Goal: Information Seeking & Learning: Learn about a topic

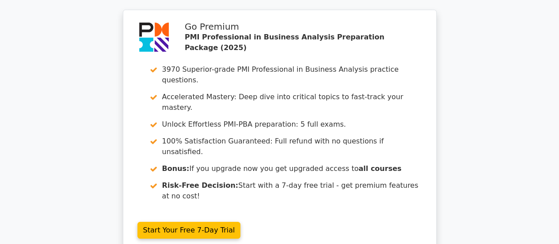
scroll to position [1505, 0]
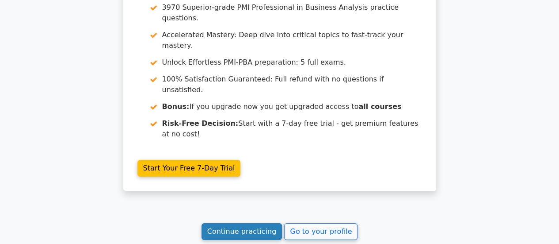
click at [244, 223] on link "Continue practicing" at bounding box center [242, 231] width 81 height 17
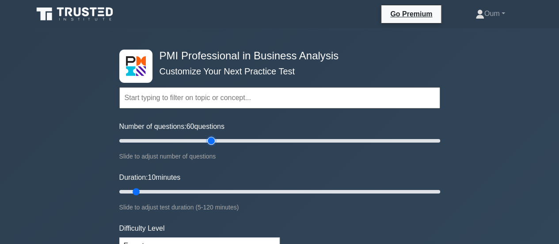
drag, startPoint x: 131, startPoint y: 141, endPoint x: 208, endPoint y: 154, distance: 78.4
type input "60"
click at [208, 146] on input "Number of questions: 60 questions" at bounding box center [279, 140] width 321 height 11
drag, startPoint x: 135, startPoint y: 191, endPoint x: 401, endPoint y: 200, distance: 266.3
click at [401, 197] on input "Duration: 105 minutes" at bounding box center [279, 191] width 321 height 11
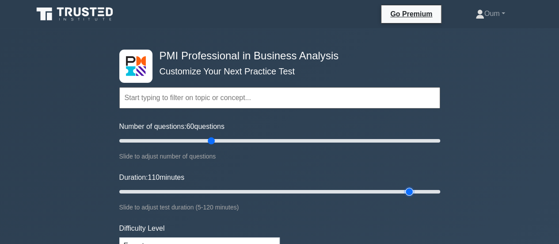
drag, startPoint x: 399, startPoint y: 191, endPoint x: 416, endPoint y: 195, distance: 16.9
click at [416, 195] on input "Duration: 110 minutes" at bounding box center [279, 191] width 321 height 11
drag, startPoint x: 409, startPoint y: 191, endPoint x: 437, endPoint y: 196, distance: 28.4
type input "120"
click at [437, 196] on input "Duration: 120 minutes" at bounding box center [279, 191] width 321 height 11
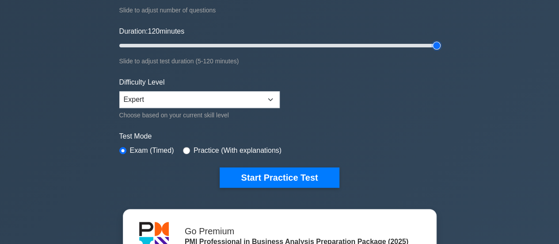
scroll to position [159, 0]
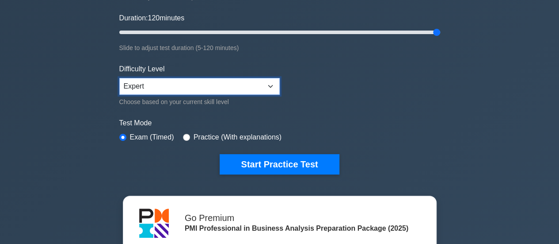
click at [272, 87] on select "Beginner Intermediate Expert" at bounding box center [199, 86] width 160 height 17
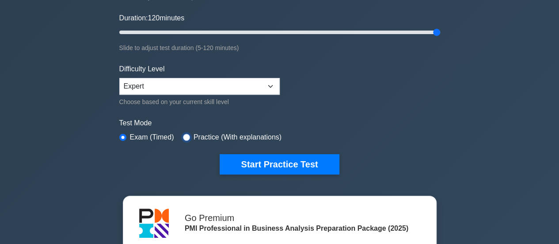
click at [186, 134] on input "radio" at bounding box center [186, 137] width 7 height 7
radio input "true"
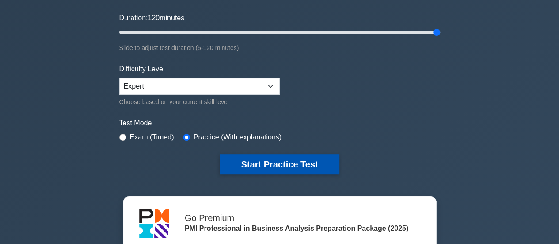
click at [269, 164] on button "Start Practice Test" at bounding box center [279, 164] width 119 height 20
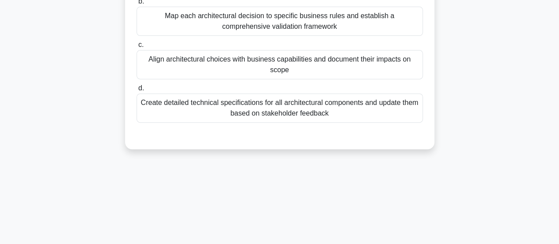
scroll to position [50, 0]
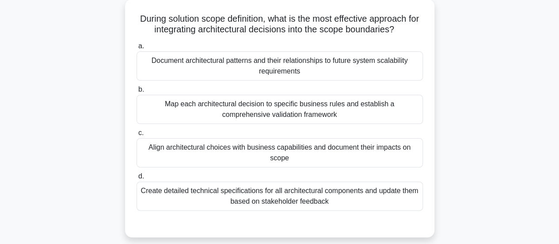
click at [384, 68] on div "Document architectural patterns and their relationships to future system scalab…" at bounding box center [280, 65] width 286 height 29
click at [137, 49] on input "a. Document architectural patterns and their relationships to future system sca…" at bounding box center [137, 46] width 0 height 6
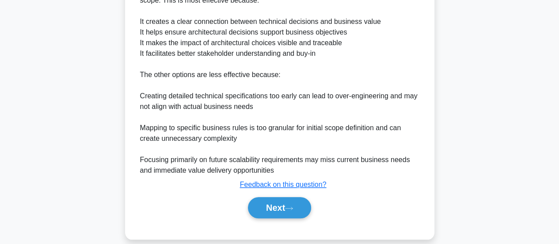
scroll to position [324, 0]
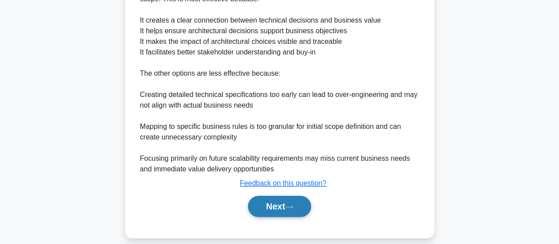
click at [280, 204] on button "Next" at bounding box center [279, 205] width 63 height 21
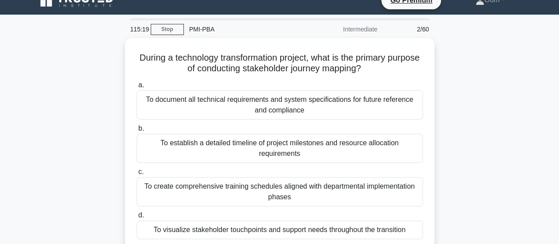
scroll to position [8, 0]
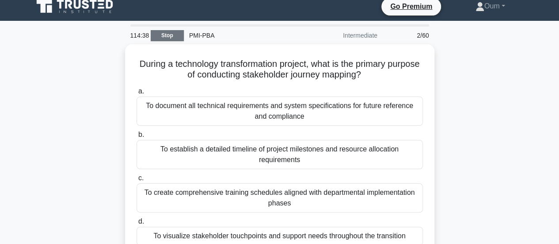
click at [164, 34] on link "Stop" at bounding box center [167, 35] width 33 height 11
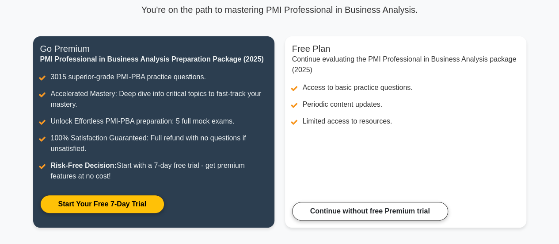
scroll to position [70, 0]
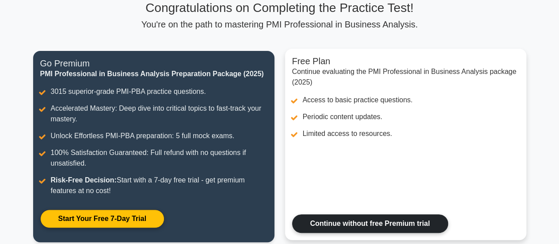
click at [418, 216] on link "Continue without free Premium trial" at bounding box center [370, 223] width 156 height 19
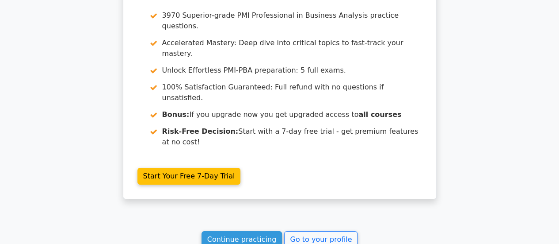
scroll to position [1500, 0]
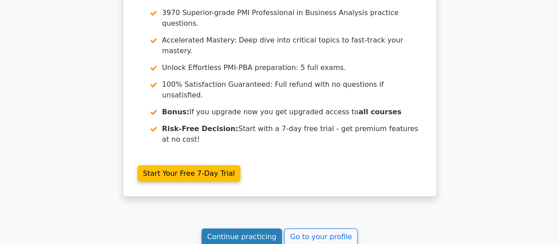
click at [239, 228] on link "Continue practicing" at bounding box center [242, 236] width 81 height 17
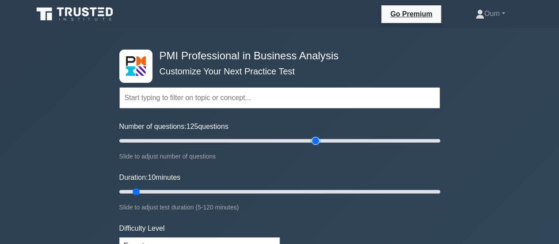
click at [314, 141] on input "Number of questions: 125 questions" at bounding box center [279, 140] width 321 height 11
drag, startPoint x: 314, startPoint y: 141, endPoint x: 197, endPoint y: 135, distance: 117.3
type input "50"
click at [197, 135] on input "Number of questions: 50 questions" at bounding box center [279, 140] width 321 height 11
drag, startPoint x: 137, startPoint y: 191, endPoint x: 432, endPoint y: 205, distance: 295.6
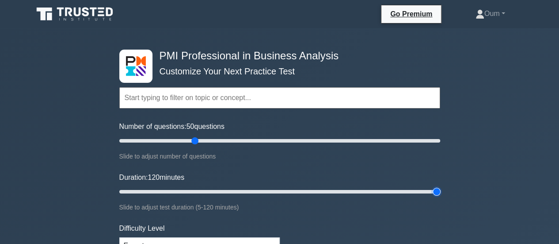
type input "120"
click at [432, 197] on input "Duration: 120 minutes" at bounding box center [279, 191] width 321 height 11
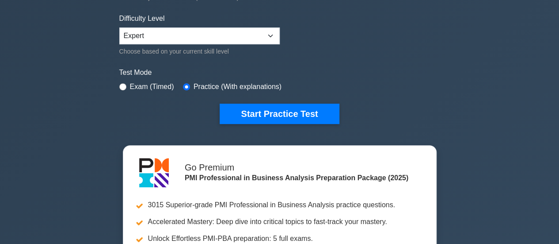
scroll to position [206, 0]
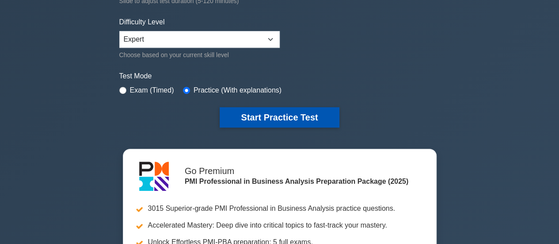
click at [284, 116] on button "Start Practice Test" at bounding box center [279, 117] width 119 height 20
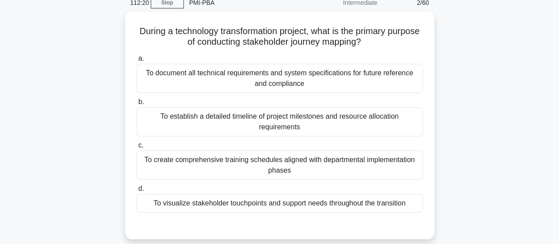
scroll to position [37, 0]
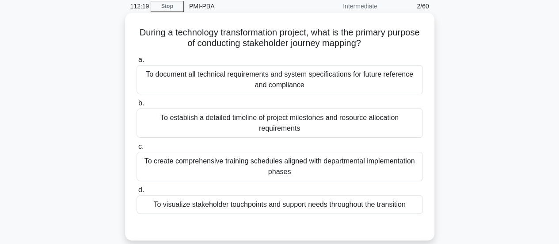
click at [340, 123] on div "To establish a detailed timeline of project milestones and resource allocation …" at bounding box center [280, 122] width 286 height 29
click at [137, 106] on input "b. To establish a detailed timeline of project milestones and resource allocati…" at bounding box center [137, 103] width 0 height 6
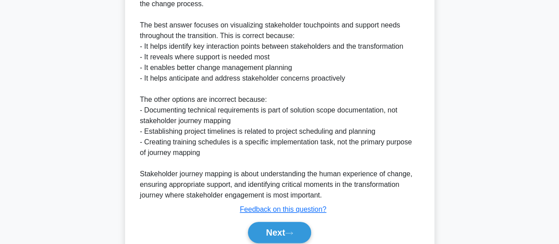
scroll to position [344, 0]
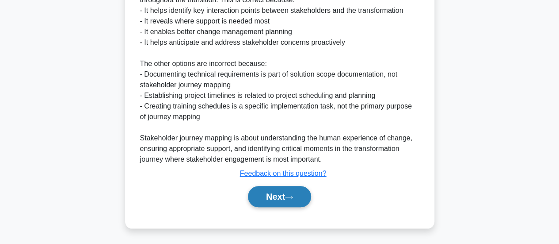
click at [305, 191] on button "Next" at bounding box center [279, 196] width 63 height 21
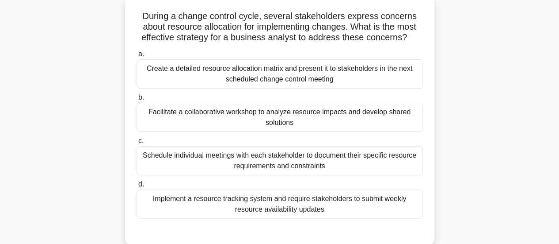
scroll to position [57, 0]
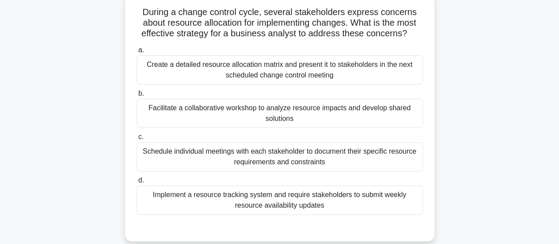
click at [376, 71] on div "Create a detailed resource allocation matrix and present it to stakeholders in …" at bounding box center [280, 69] width 286 height 29
click at [137, 53] on input "a. Create a detailed resource allocation matrix and present it to stakeholders …" at bounding box center [137, 50] width 0 height 6
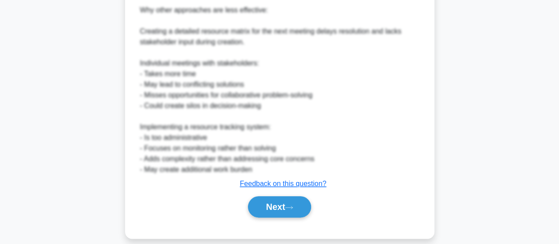
scroll to position [429, 0]
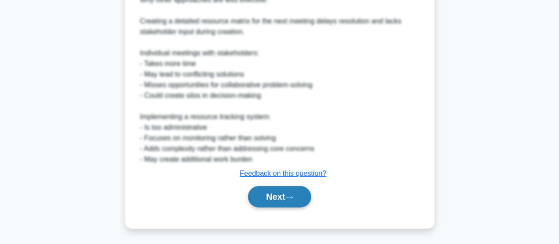
click at [279, 191] on button "Next" at bounding box center [279, 196] width 63 height 21
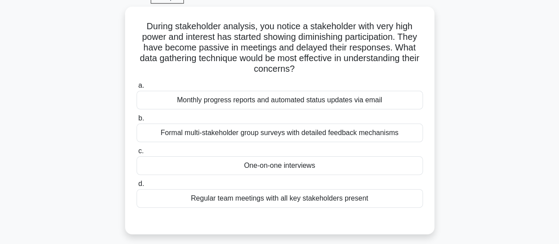
scroll to position [41, 0]
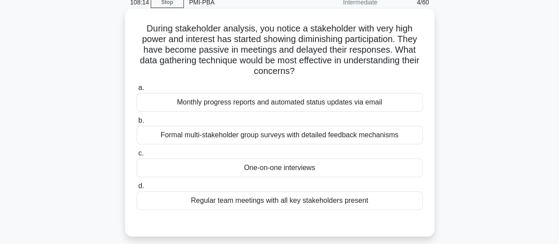
click at [337, 165] on div "One-on-one interviews" at bounding box center [280, 167] width 286 height 19
click at [137, 156] on input "c. One-on-one interviews" at bounding box center [137, 153] width 0 height 6
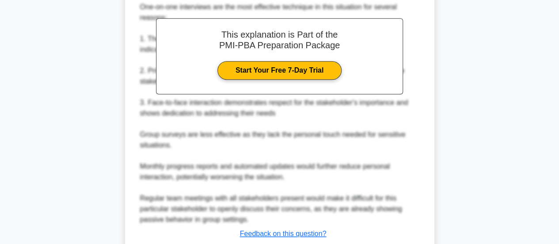
scroll to position [343, 0]
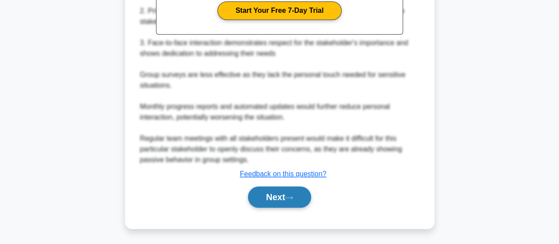
click at [286, 195] on button "Next" at bounding box center [279, 196] width 63 height 21
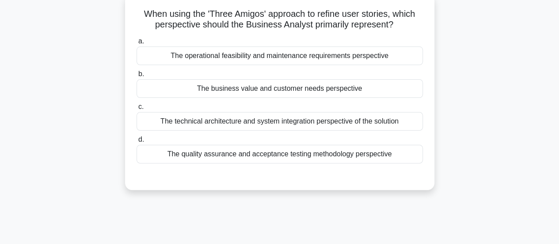
scroll to position [56, 0]
click at [345, 87] on div "The business value and customer needs perspective" at bounding box center [280, 88] width 286 height 19
click at [137, 76] on input "b. The business value and customer needs perspective" at bounding box center [137, 74] width 0 height 6
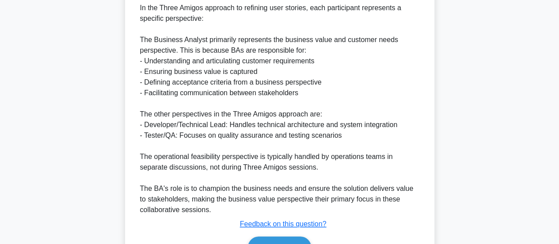
scroll to position [300, 0]
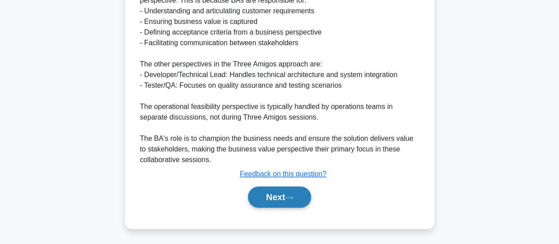
click at [296, 202] on button "Next" at bounding box center [279, 196] width 63 height 21
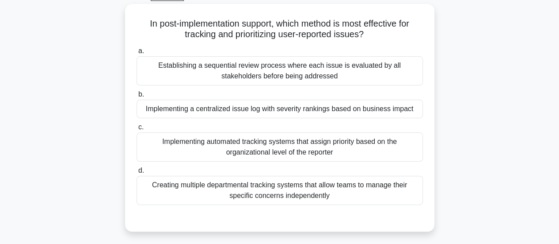
scroll to position [48, 0]
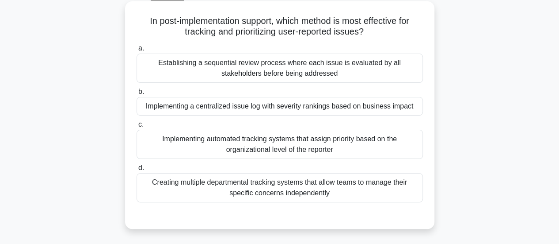
click at [404, 112] on div "Implementing a centralized issue log with severity rankings based on business i…" at bounding box center [280, 106] width 286 height 19
click at [137, 95] on input "b. Implementing a centralized issue log with severity rankings based on busines…" at bounding box center [137, 92] width 0 height 6
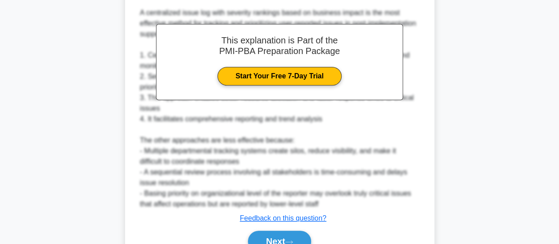
scroll to position [321, 0]
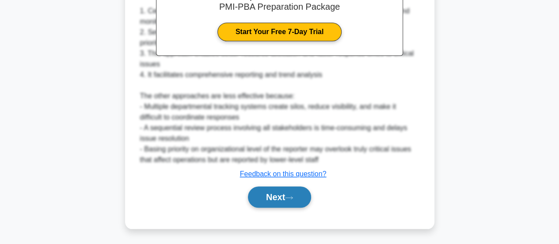
click at [297, 203] on button "Next" at bounding box center [279, 196] width 63 height 21
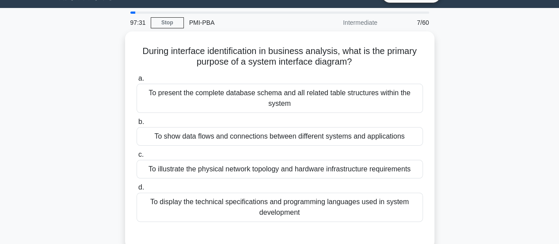
scroll to position [19, 0]
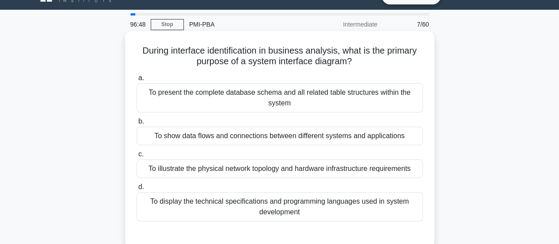
click at [340, 93] on div "To present the complete database schema and all related table structures within…" at bounding box center [280, 97] width 286 height 29
click at [137, 81] on input "a. To present the complete database schema and all related table structures wit…" at bounding box center [137, 78] width 0 height 6
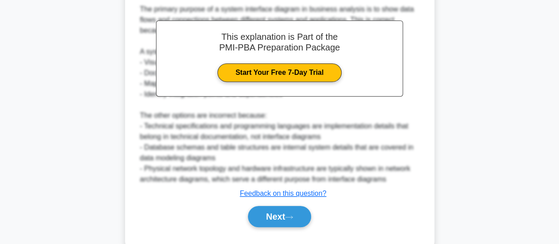
scroll to position [291, 0]
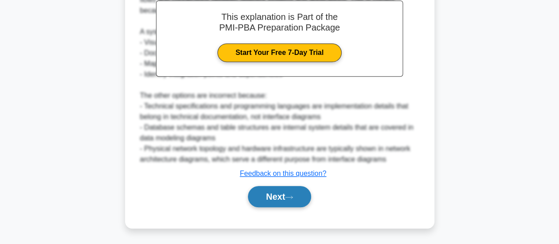
click at [295, 189] on button "Next" at bounding box center [279, 196] width 63 height 21
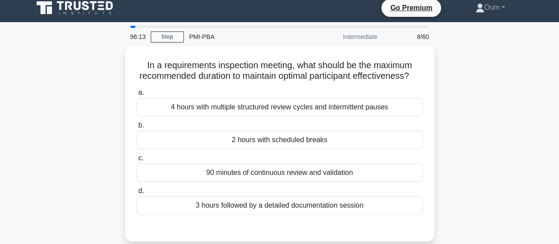
scroll to position [0, 0]
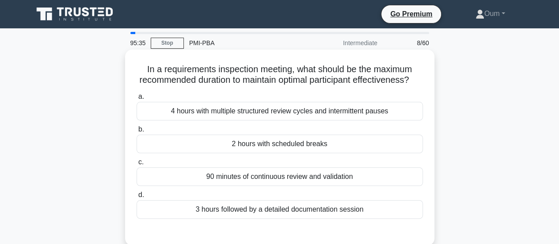
click at [277, 217] on div "3 hours followed by a detailed documentation session" at bounding box center [280, 209] width 286 height 19
click at [137, 198] on input "d. 3 hours followed by a detailed documentation session" at bounding box center [137, 195] width 0 height 6
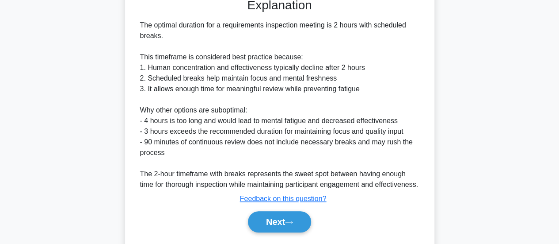
scroll to position [280, 0]
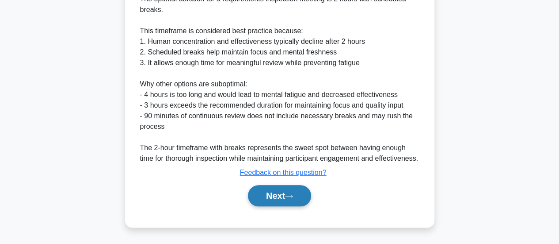
click at [292, 199] on button "Next" at bounding box center [279, 195] width 63 height 21
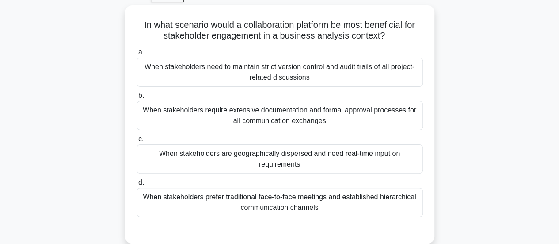
scroll to position [35, 0]
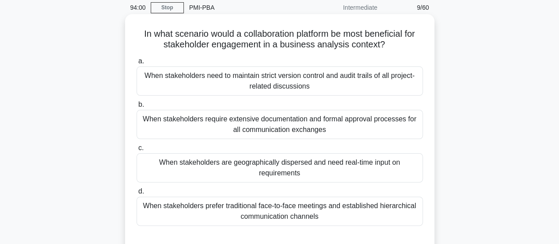
click at [302, 165] on div "When stakeholders are geographically dispersed and need real-time input on requ…" at bounding box center [280, 167] width 286 height 29
click at [137, 151] on input "c. When stakeholders are geographically dispersed and need real-time input on r…" at bounding box center [137, 148] width 0 height 6
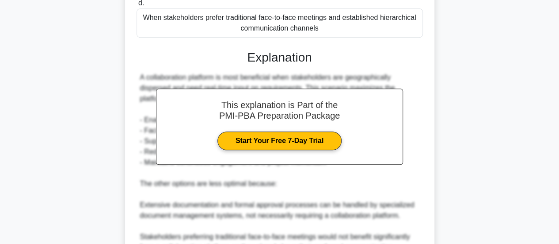
scroll to position [364, 0]
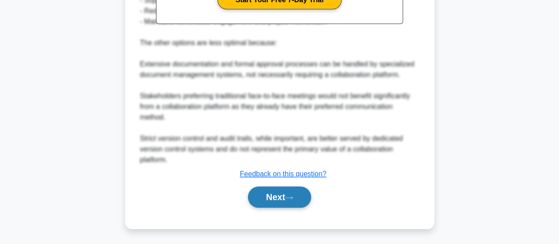
click at [265, 202] on button "Next" at bounding box center [279, 196] width 63 height 21
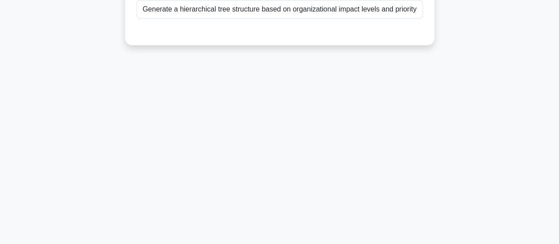
scroll to position [0, 0]
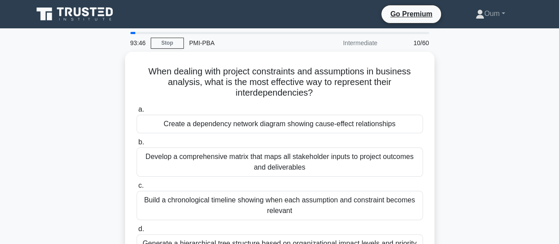
click at [528, 56] on div "When dealing with project constraints and assumptions in business analysis, wha…" at bounding box center [280, 171] width 504 height 238
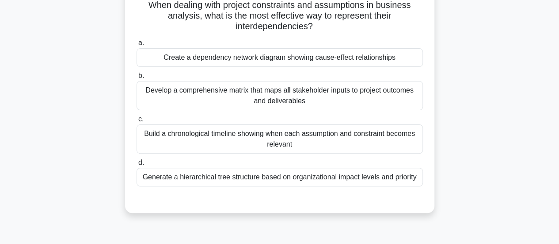
scroll to position [62, 0]
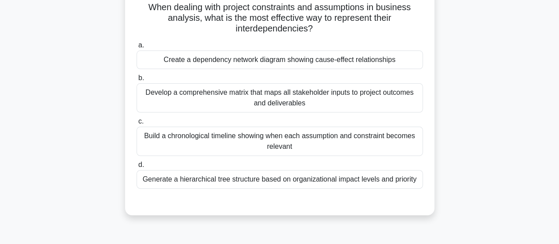
click at [373, 140] on div "Build a chronological timeline showing when each assumption and constraint beco…" at bounding box center [280, 140] width 286 height 29
click at [137, 124] on input "c. Build a chronological timeline showing when each assumption and constraint b…" at bounding box center [137, 121] width 0 height 6
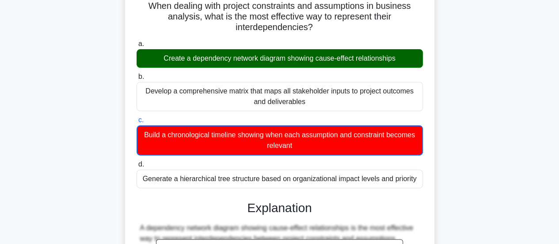
scroll to position [333, 0]
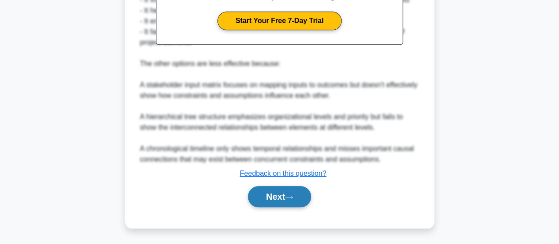
click at [293, 198] on icon at bounding box center [289, 197] width 8 height 5
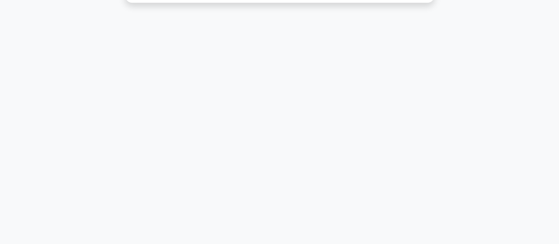
scroll to position [0, 0]
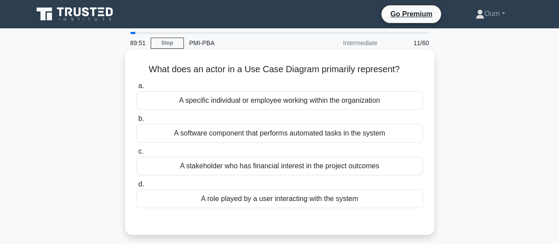
click at [296, 194] on div "A role played by a user interacting with the system" at bounding box center [280, 198] width 286 height 19
click at [137, 187] on input "d. A role played by a user interacting with the system" at bounding box center [137, 184] width 0 height 6
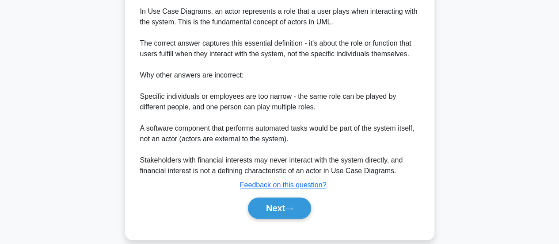
scroll to position [239, 0]
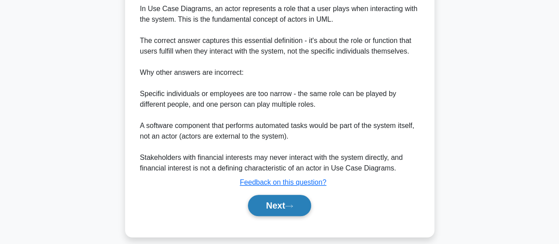
click at [293, 204] on icon at bounding box center [289, 205] width 8 height 5
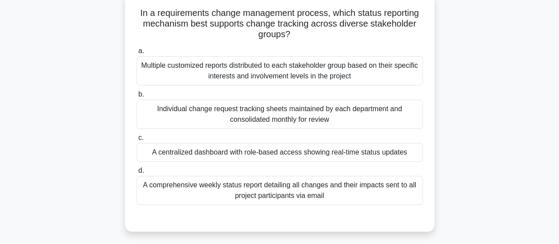
scroll to position [56, 0]
click at [382, 147] on div "A centralized dashboard with role-based access showing real-time status updates" at bounding box center [280, 152] width 286 height 19
click at [137, 141] on input "c. A centralized dashboard with role-based access showing real-time status upda…" at bounding box center [137, 138] width 0 height 6
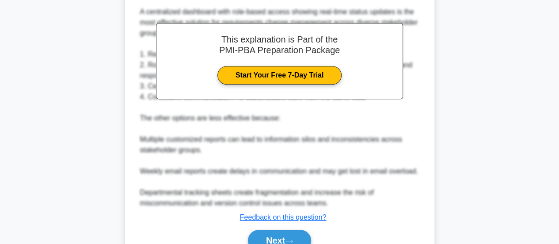
scroll to position [332, 0]
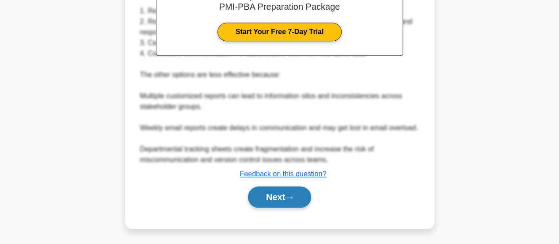
click at [294, 190] on button "Next" at bounding box center [279, 196] width 63 height 21
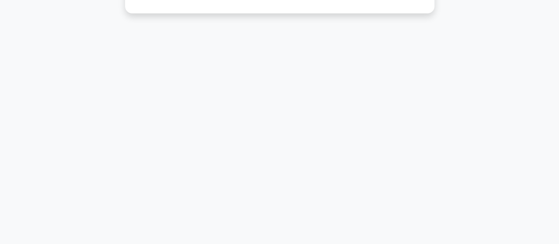
scroll to position [0, 0]
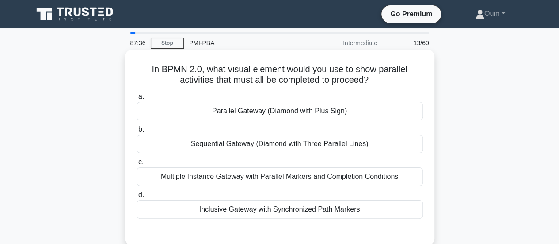
click at [354, 110] on div "Parallel Gateway (Diamond with Plus Sign)" at bounding box center [280, 111] width 286 height 19
click at [137, 99] on input "a. Parallel Gateway (Diamond with Plus Sign)" at bounding box center [137, 97] width 0 height 6
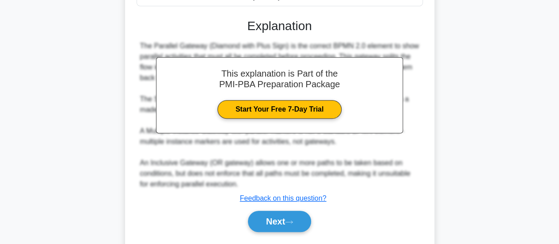
scroll to position [237, 0]
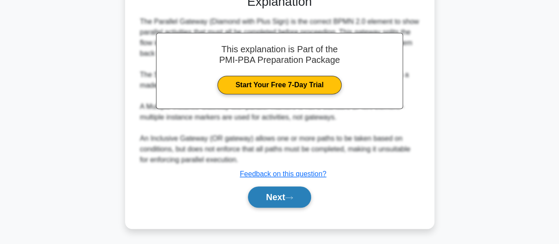
click at [285, 200] on button "Next" at bounding box center [279, 196] width 63 height 21
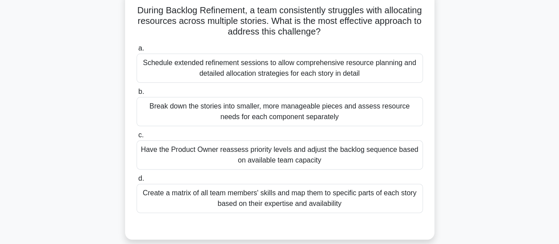
scroll to position [61, 0]
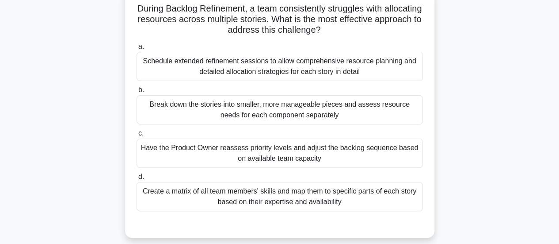
click at [309, 106] on div "Break down the stories into smaller, more manageable pieces and assess resource…" at bounding box center [280, 109] width 286 height 29
click at [137, 93] on input "b. Break down the stories into smaller, more manageable pieces and assess resou…" at bounding box center [137, 90] width 0 height 6
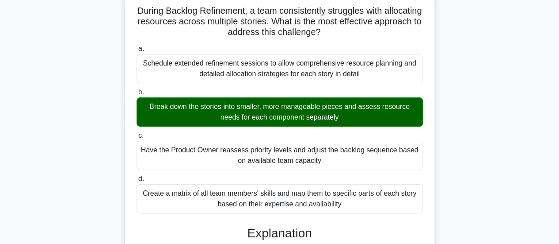
scroll to position [374, 0]
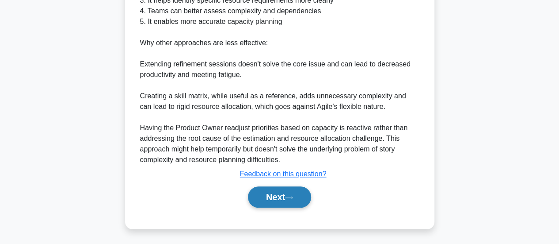
click at [293, 202] on button "Next" at bounding box center [279, 196] width 63 height 21
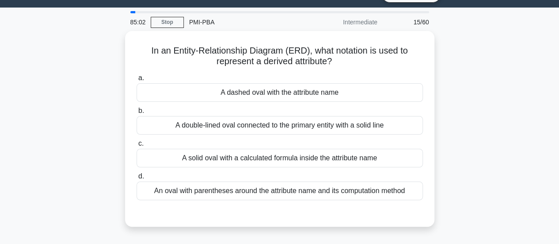
scroll to position [22, 0]
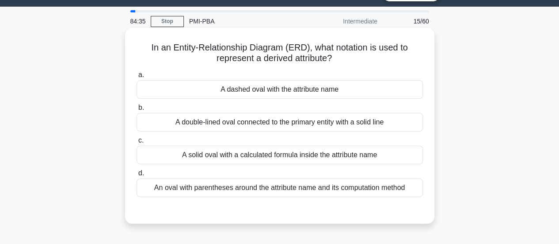
click at [328, 92] on div "A dashed oval with the attribute name" at bounding box center [280, 89] width 286 height 19
click at [137, 78] on input "a. A dashed oval with the attribute name" at bounding box center [137, 75] width 0 height 6
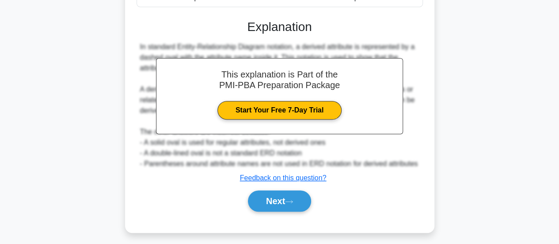
scroll to position [234, 0]
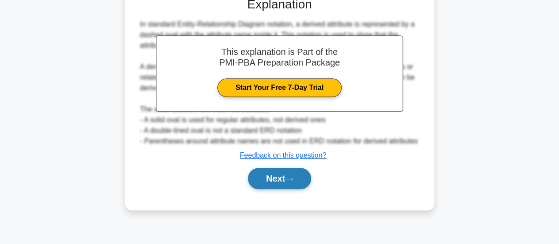
click at [298, 172] on button "Next" at bounding box center [279, 178] width 63 height 21
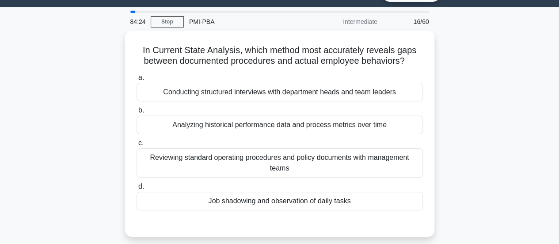
scroll to position [18, 0]
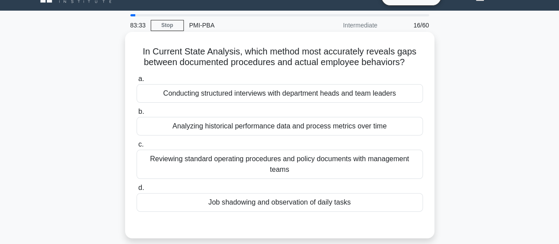
click at [329, 204] on div "Job shadowing and observation of daily tasks" at bounding box center [280, 202] width 286 height 19
click at [137, 191] on input "d. Job shadowing and observation of daily tasks" at bounding box center [137, 188] width 0 height 6
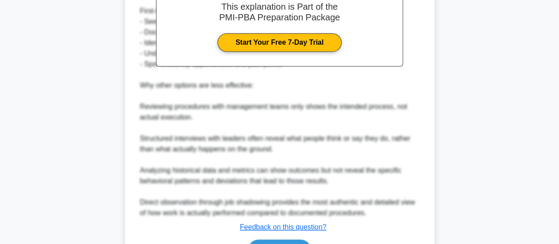
scroll to position [343, 0]
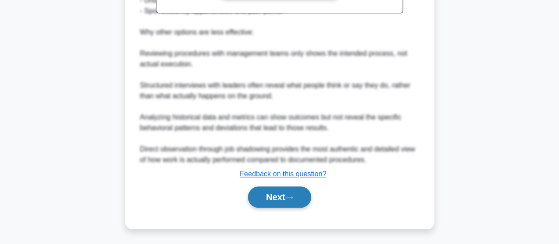
click at [298, 190] on button "Next" at bounding box center [279, 196] width 63 height 21
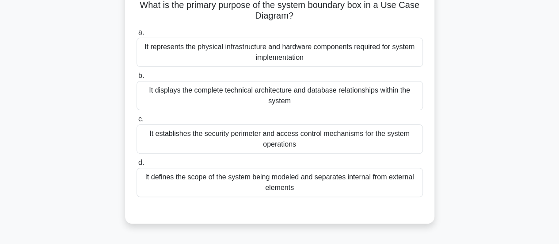
scroll to position [61, 0]
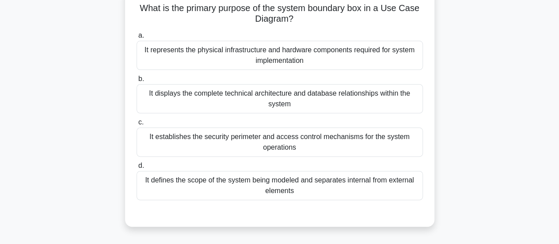
click at [335, 190] on div "It defines the scope of the system being modeled and separates internal from ex…" at bounding box center [280, 185] width 286 height 29
click at [137, 168] on input "d. It defines the scope of the system being modeled and separates internal from…" at bounding box center [137, 166] width 0 height 6
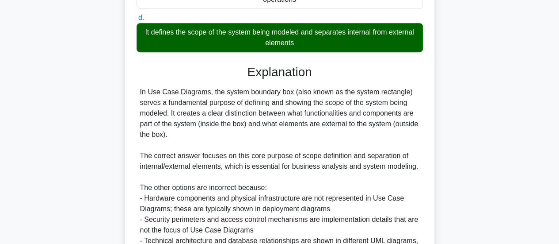
scroll to position [300, 0]
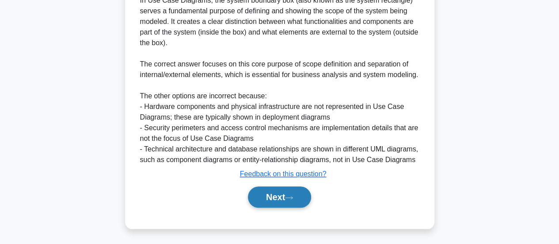
click at [271, 201] on button "Next" at bounding box center [279, 196] width 63 height 21
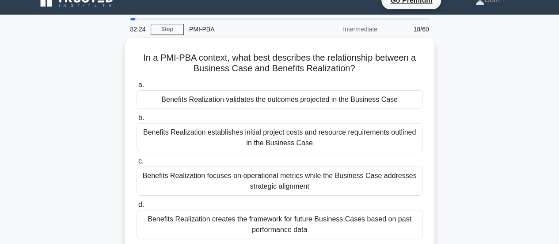
scroll to position [8, 0]
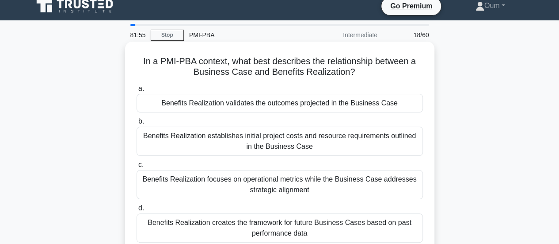
click at [307, 98] on div "Benefits Realization validates the outcomes projected in the Business Case" at bounding box center [280, 103] width 286 height 19
click at [137, 92] on input "a. Benefits Realization validates the outcomes projected in the Business Case" at bounding box center [137, 89] width 0 height 6
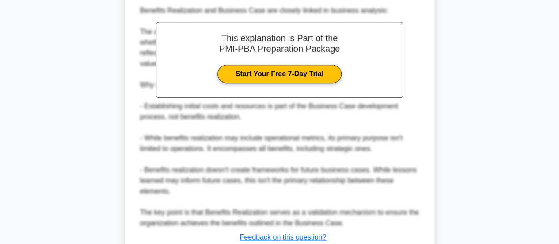
scroll to position [343, 0]
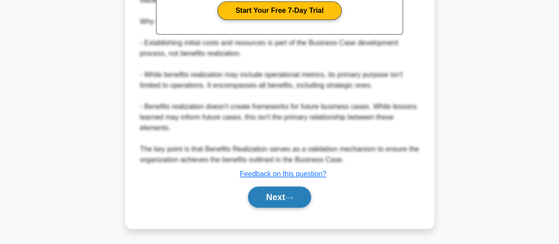
click at [274, 194] on button "Next" at bounding box center [279, 196] width 63 height 21
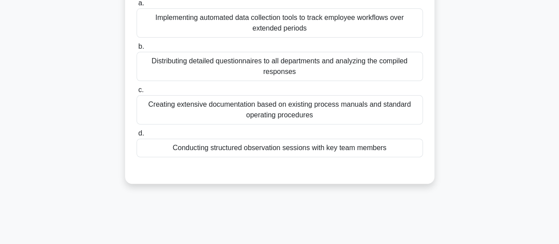
scroll to position [96, 0]
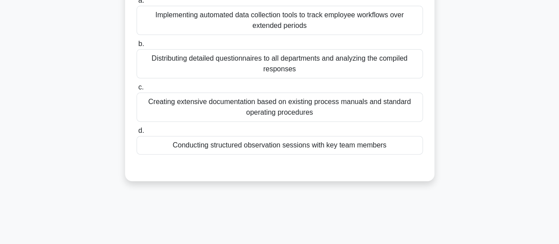
click at [368, 141] on div "Conducting structured observation sessions with key team members" at bounding box center [280, 145] width 286 height 19
click at [137, 134] on input "d. Conducting structured observation sessions with key team members" at bounding box center [137, 131] width 0 height 6
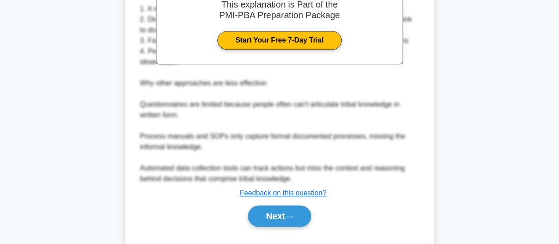
scroll to position [332, 0]
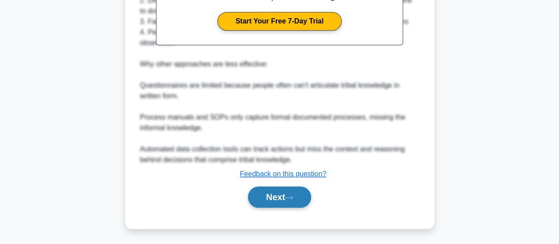
click at [274, 196] on button "Next" at bounding box center [279, 196] width 63 height 21
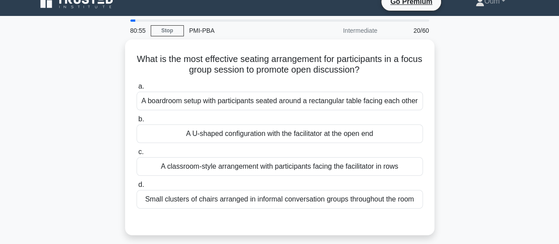
scroll to position [11, 0]
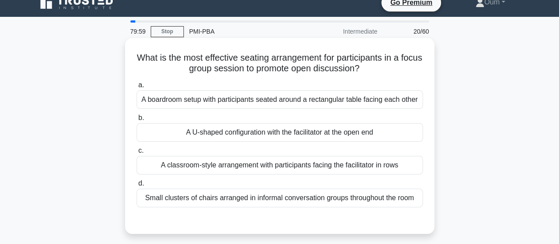
click at [345, 133] on div "A U-shaped configuration with the facilitator at the open end" at bounding box center [280, 132] width 286 height 19
click at [137, 121] on input "b. A U-shaped configuration with the facilitator at the open end" at bounding box center [137, 118] width 0 height 6
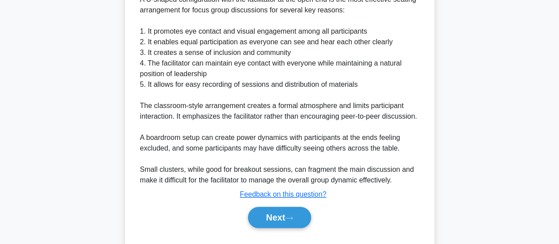
scroll to position [279, 0]
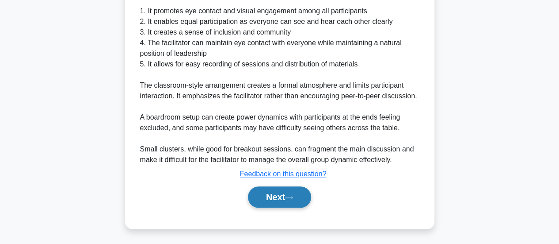
click at [293, 196] on icon at bounding box center [289, 197] width 7 height 3
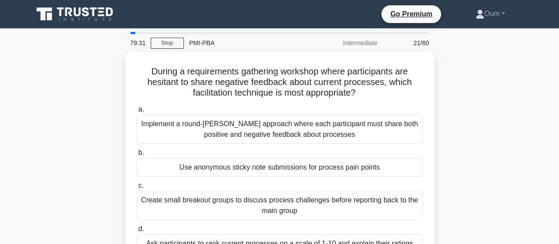
scroll to position [63, 0]
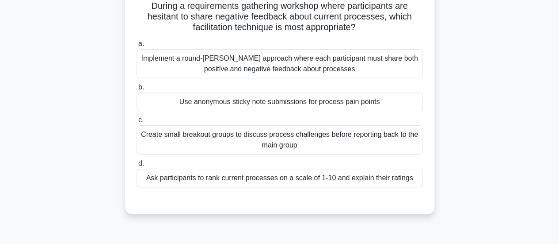
click at [302, 101] on div "Use anonymous sticky note submissions for process pain points" at bounding box center [280, 101] width 286 height 19
click at [137, 90] on input "b. Use anonymous sticky note submissions for process pain points" at bounding box center [137, 87] width 0 height 6
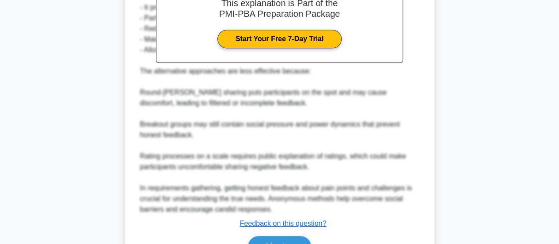
scroll to position [364, 0]
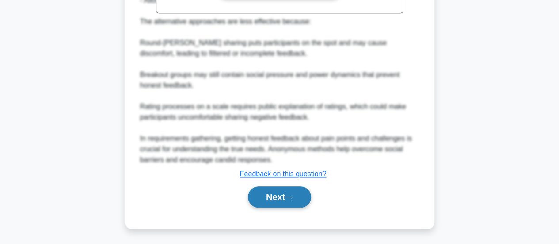
click at [282, 197] on button "Next" at bounding box center [279, 196] width 63 height 21
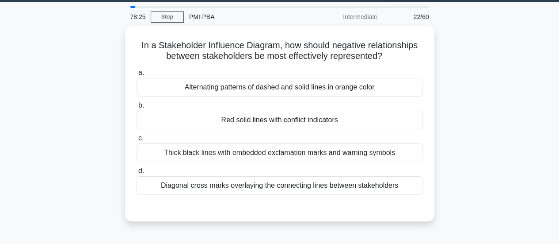
scroll to position [27, 0]
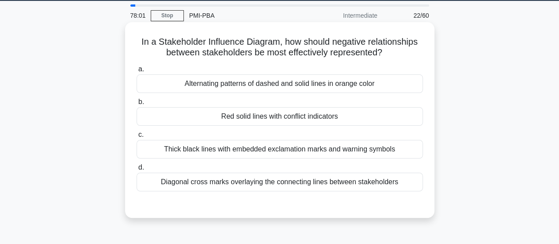
click at [303, 182] on div "Diagonal cross marks overlaying the connecting lines between stakeholders" at bounding box center [280, 181] width 286 height 19
click at [137, 170] on input "d. Diagonal cross marks overlaying the connecting lines between stakeholders" at bounding box center [137, 167] width 0 height 6
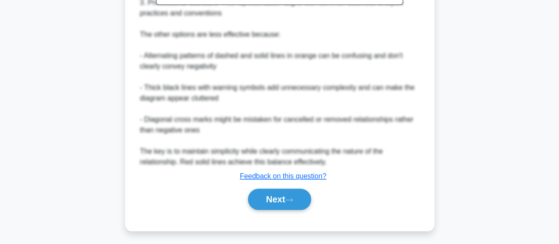
scroll to position [344, 0]
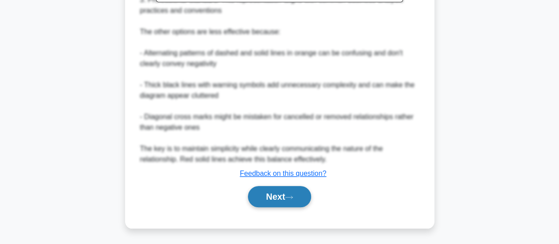
click at [299, 199] on button "Next" at bounding box center [279, 196] width 63 height 21
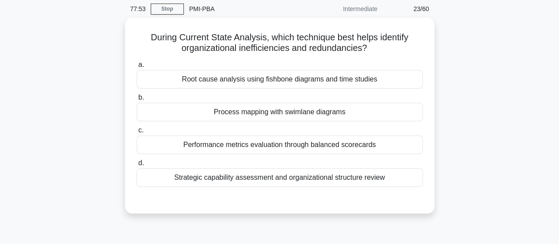
scroll to position [0, 0]
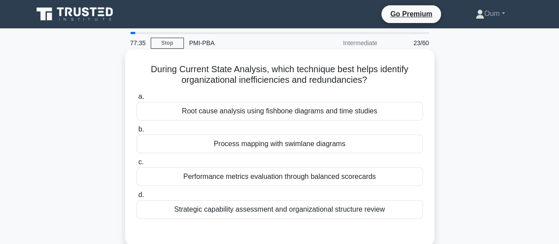
click at [274, 111] on div "Root cause analysis using fishbone diagrams and time studies" at bounding box center [280, 111] width 286 height 19
click at [137, 99] on input "a. Root cause analysis using fishbone diagrams and time studies" at bounding box center [137, 97] width 0 height 6
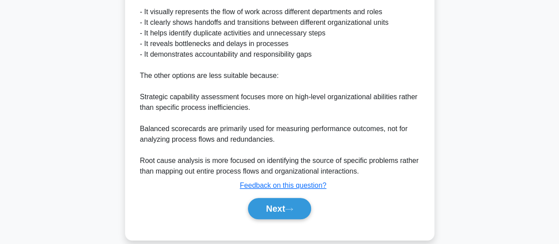
scroll to position [282, 0]
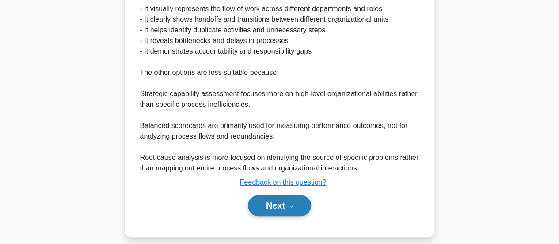
click at [299, 205] on button "Next" at bounding box center [279, 205] width 63 height 21
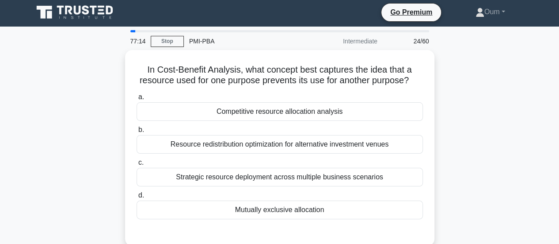
scroll to position [0, 0]
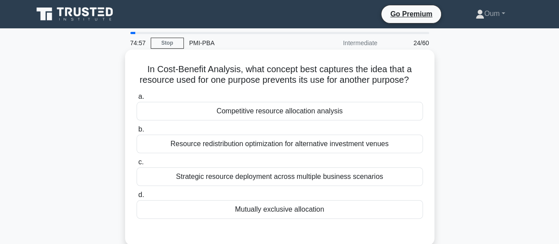
click at [327, 141] on div "Resource redistribution optimization for alternative investment venues" at bounding box center [280, 143] width 286 height 19
click at [137, 132] on input "b. Resource redistribution optimization for alternative investment venues" at bounding box center [137, 129] width 0 height 6
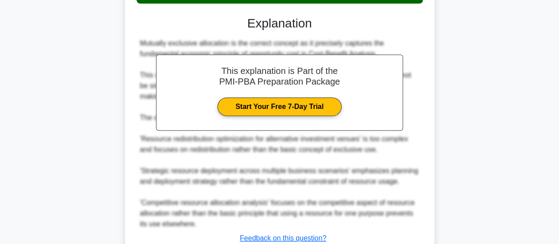
scroll to position [280, 0]
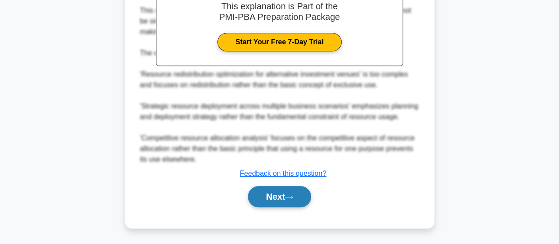
click at [298, 191] on button "Next" at bounding box center [279, 196] width 63 height 21
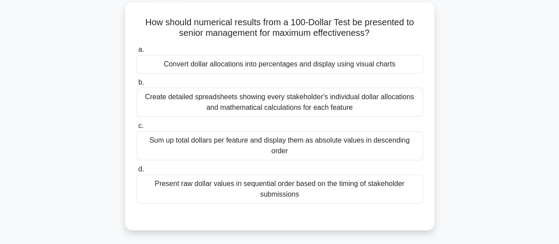
scroll to position [50, 0]
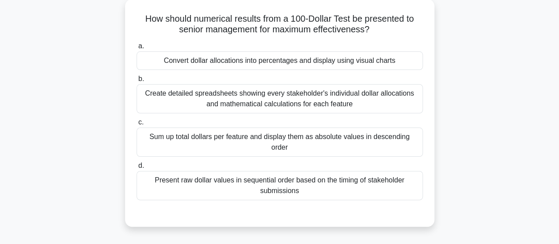
click at [324, 66] on div "Convert dollar allocations into percentages and display using visual charts" at bounding box center [280, 60] width 286 height 19
click at [137, 49] on input "a. Convert dollar allocations into percentages and display using visual charts" at bounding box center [137, 46] width 0 height 6
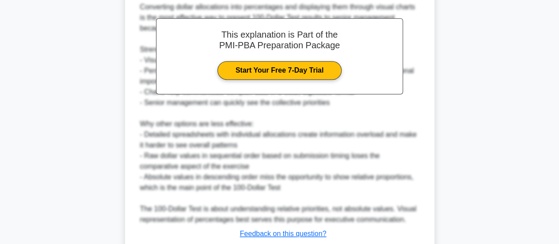
scroll to position [332, 0]
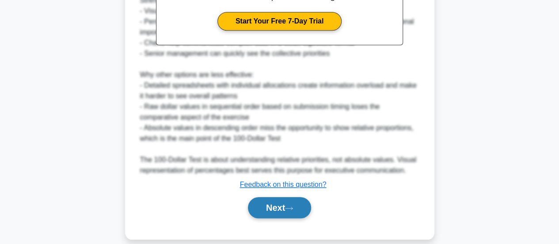
click at [272, 197] on button "Next" at bounding box center [279, 207] width 63 height 21
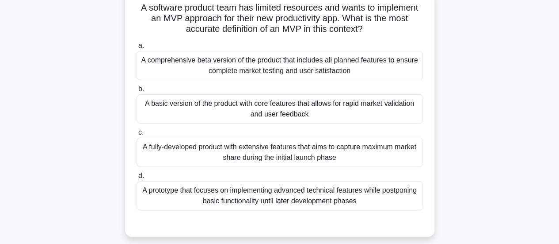
scroll to position [64, 0]
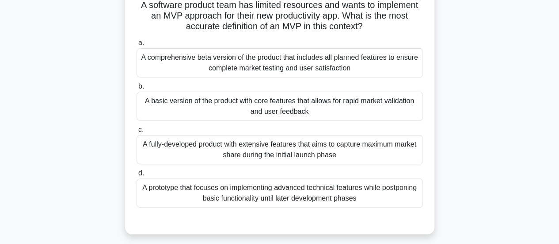
click at [369, 106] on div "A basic version of the product with core features that allows for rapid market …" at bounding box center [280, 106] width 286 height 29
click at [137, 89] on input "b. A basic version of the product with core features that allows for rapid mark…" at bounding box center [137, 87] width 0 height 6
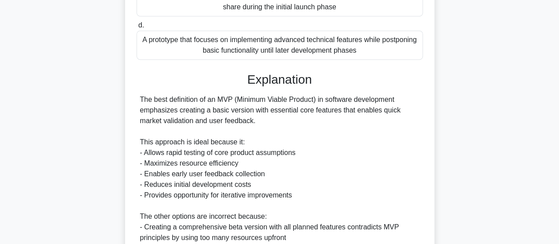
scroll to position [374, 0]
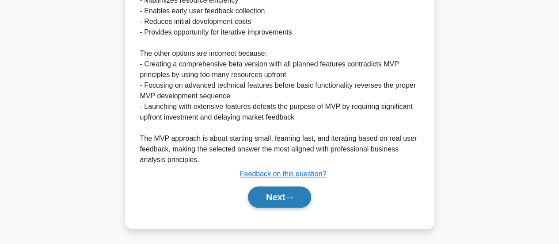
click at [271, 193] on button "Next" at bounding box center [279, 196] width 63 height 21
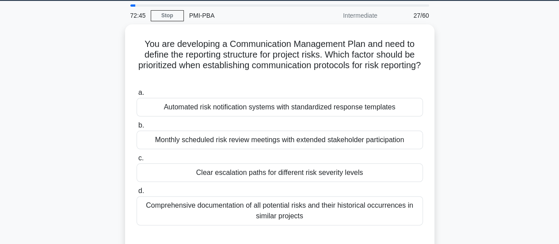
scroll to position [27, 0]
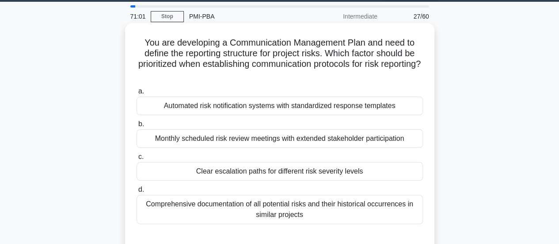
click at [388, 204] on div "Comprehensive documentation of all potential risks and their historical occurre…" at bounding box center [280, 209] width 286 height 29
click at [137, 192] on input "d. Comprehensive documentation of all potential risks and their historical occu…" at bounding box center [137, 190] width 0 height 6
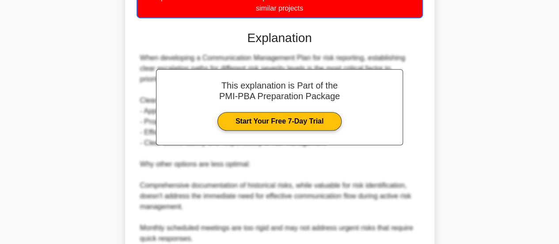
scroll to position [355, 0]
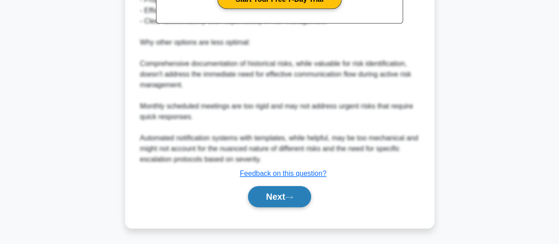
click at [302, 201] on button "Next" at bounding box center [279, 196] width 63 height 21
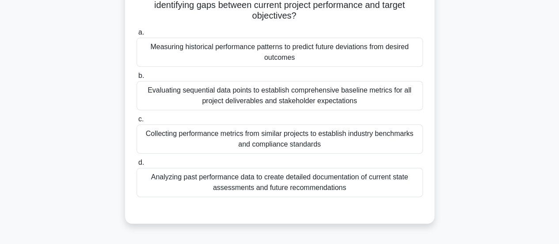
scroll to position [78, 0]
